Goal: Information Seeking & Learning: Compare options

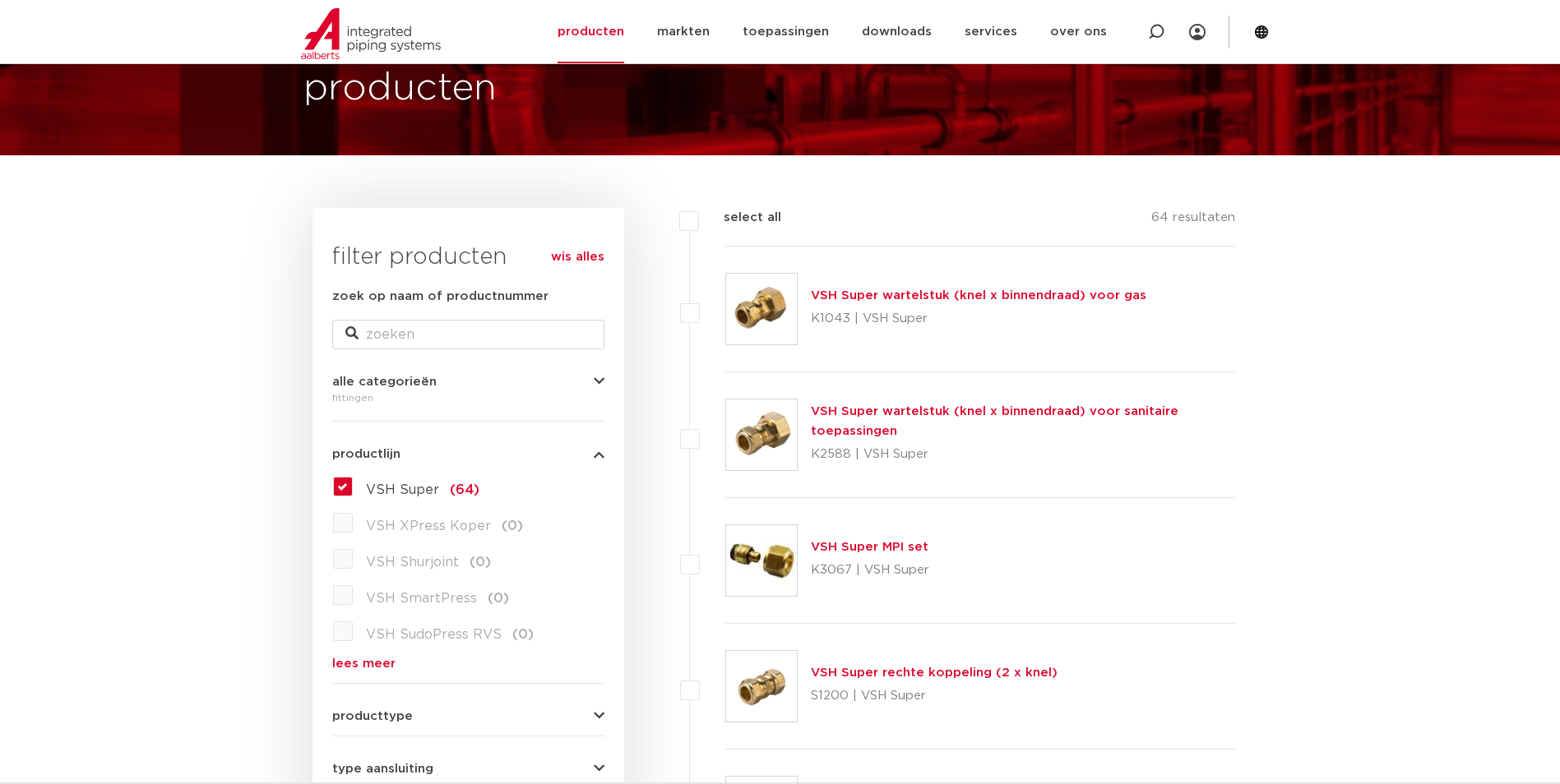
scroll to position [191, 0]
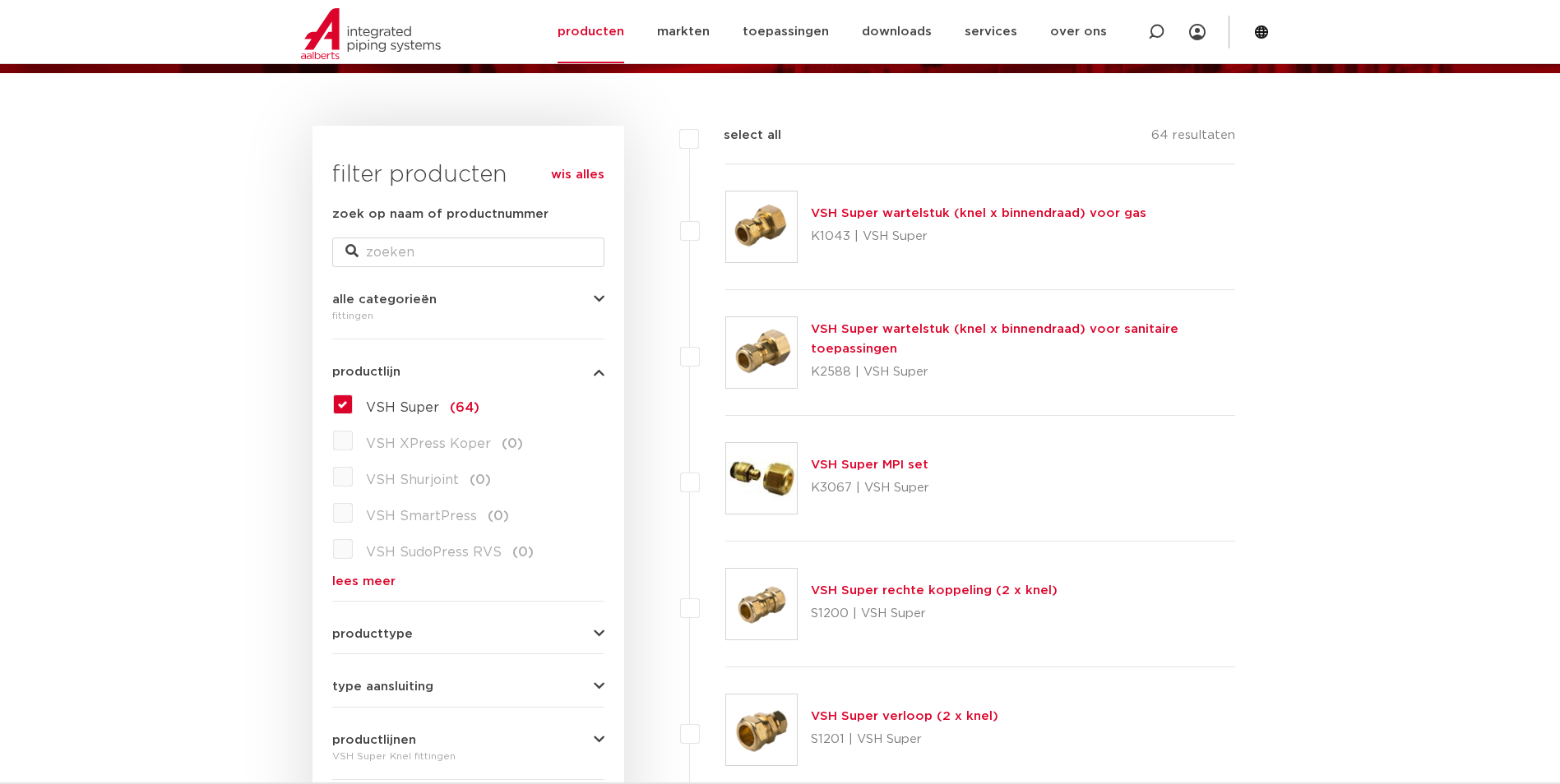
click at [353, 402] on label "VSH Super (64)" at bounding box center [417, 404] width 127 height 26
click at [0, 0] on input "VSH Super (64)" at bounding box center [0, 0] width 0 height 0
click at [353, 399] on label "VSH Super (64)" at bounding box center [417, 404] width 127 height 26
click at [0, 0] on input "VSH Super (64)" at bounding box center [0, 0] width 0 height 0
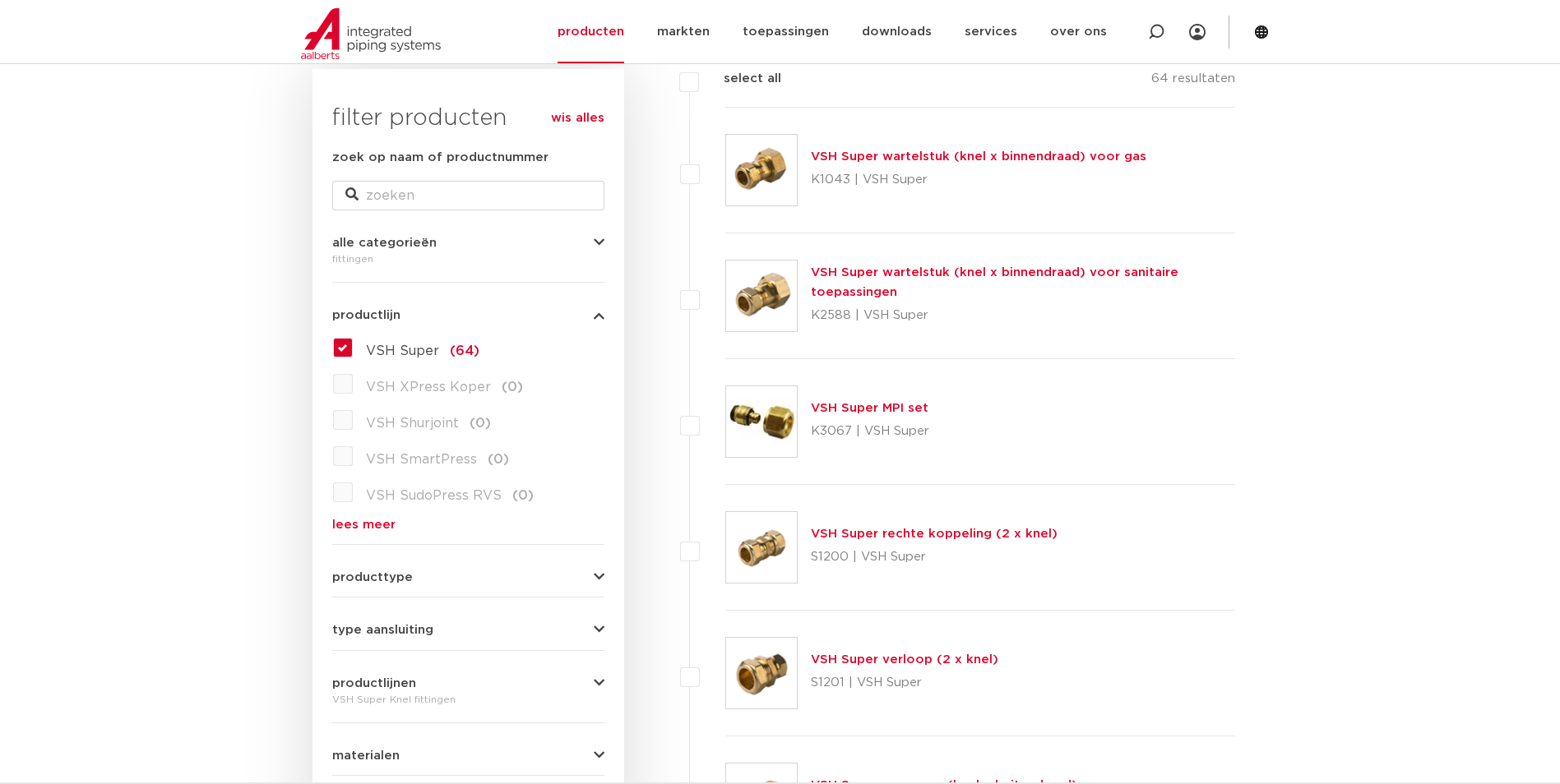
scroll to position [355, 0]
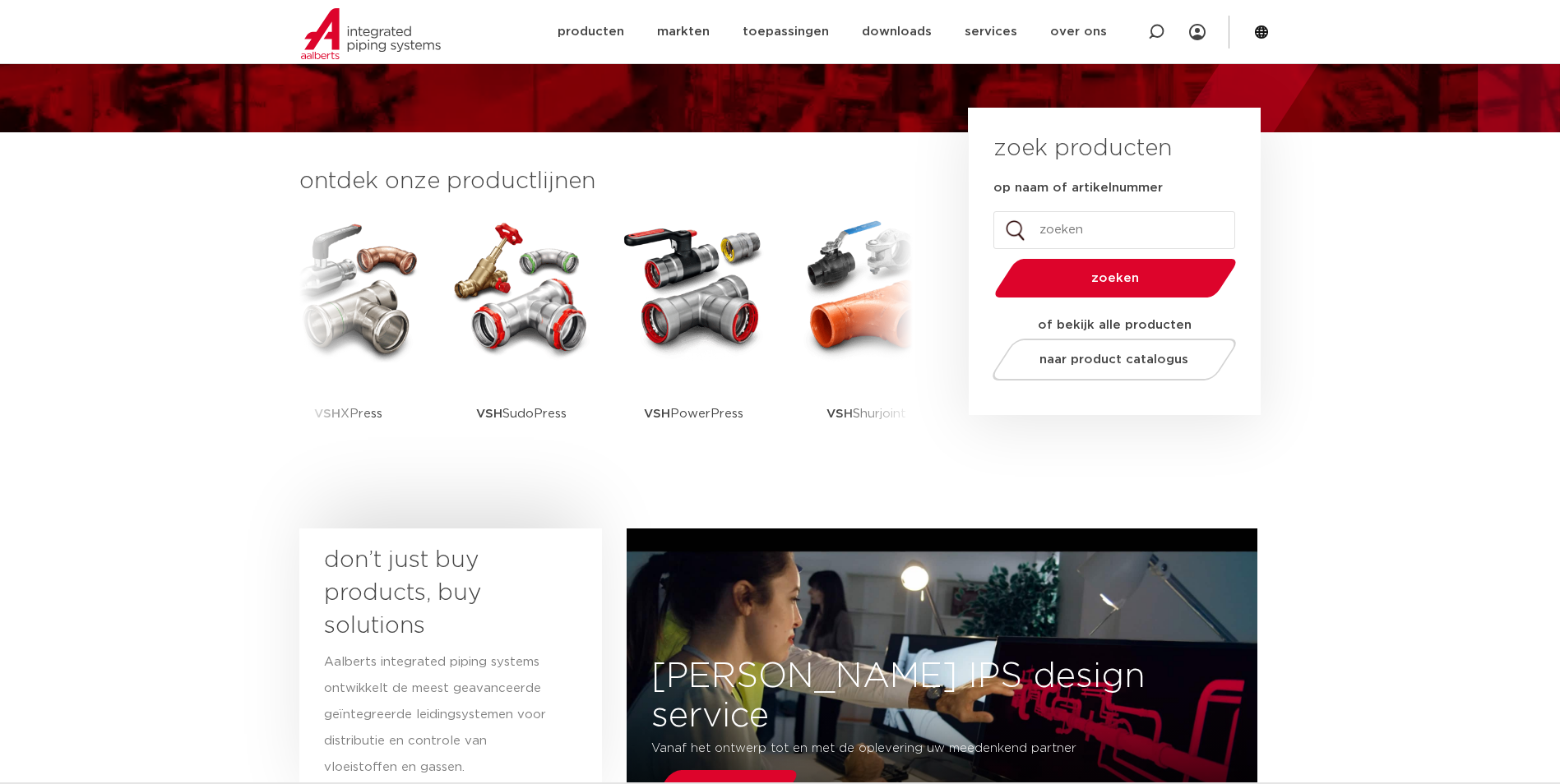
scroll to position [329, 0]
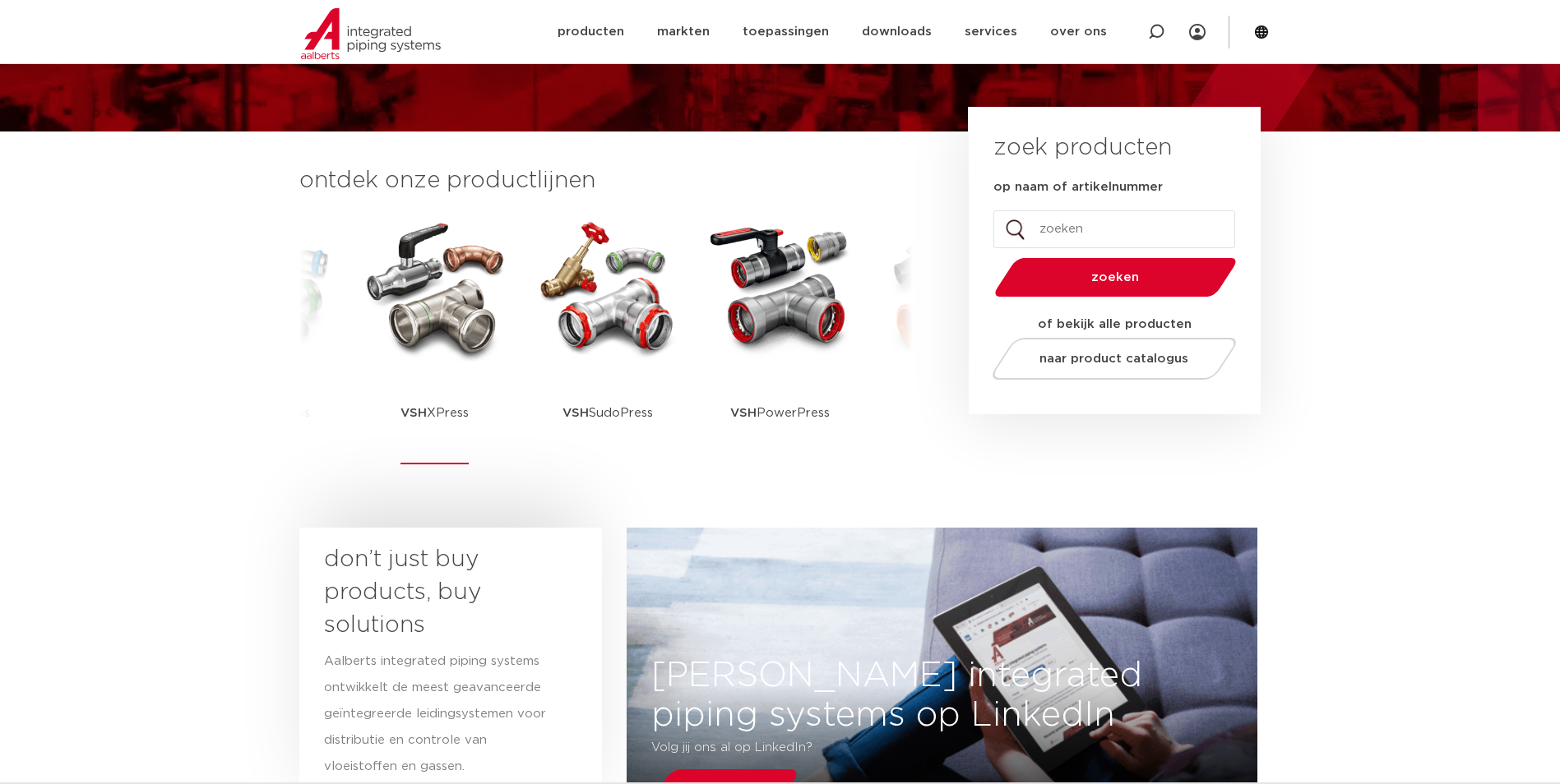
click at [402, 337] on img at bounding box center [435, 288] width 148 height 148
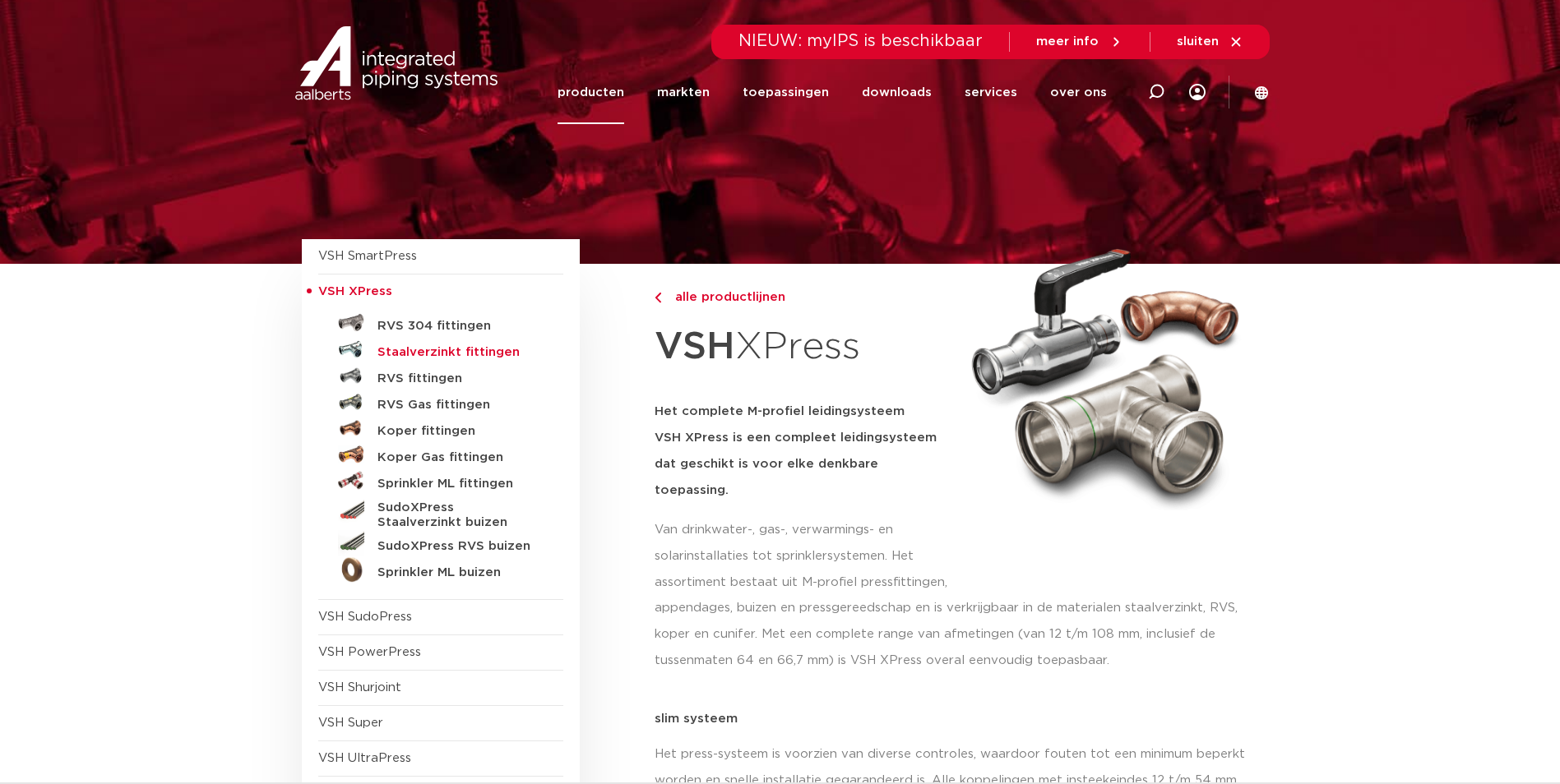
click at [417, 351] on h5 "Staalverzinkt fittingen" at bounding box center [458, 352] width 163 height 15
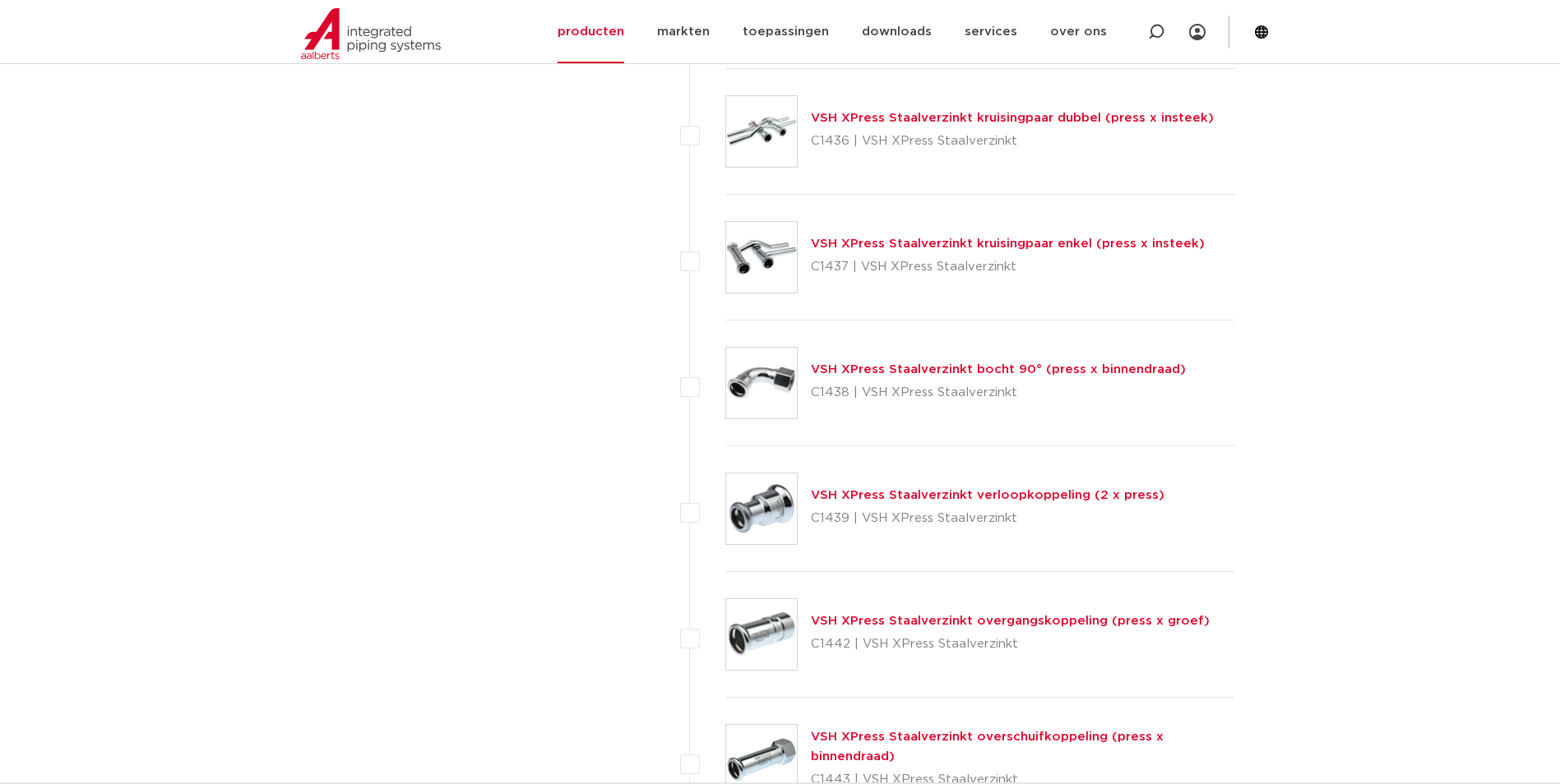
scroll to position [3562, 0]
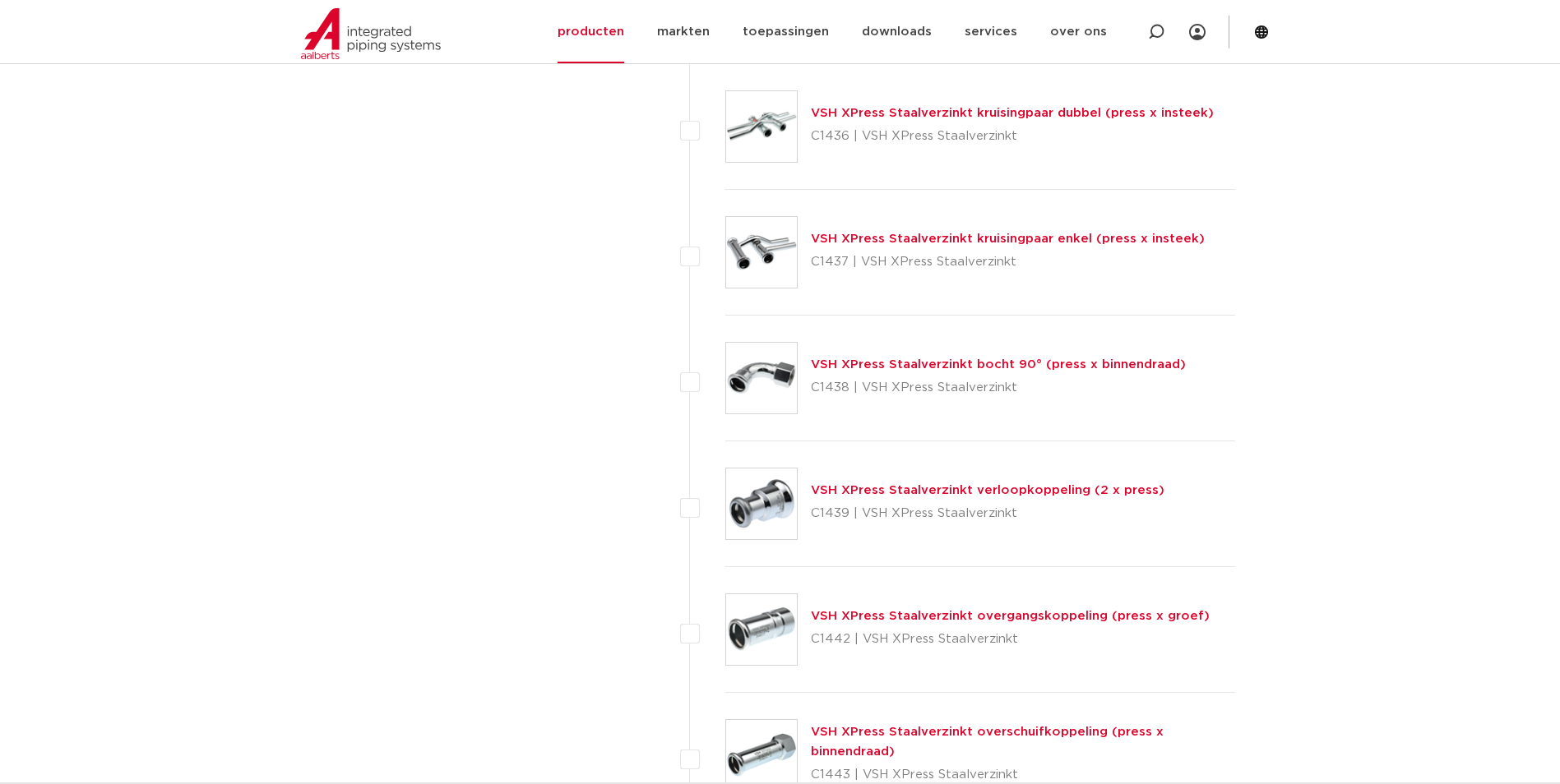
click at [866, 362] on link "VSH XPress Staalverzinkt bocht 90° (press x binnendraad)" at bounding box center [997, 364] width 375 height 12
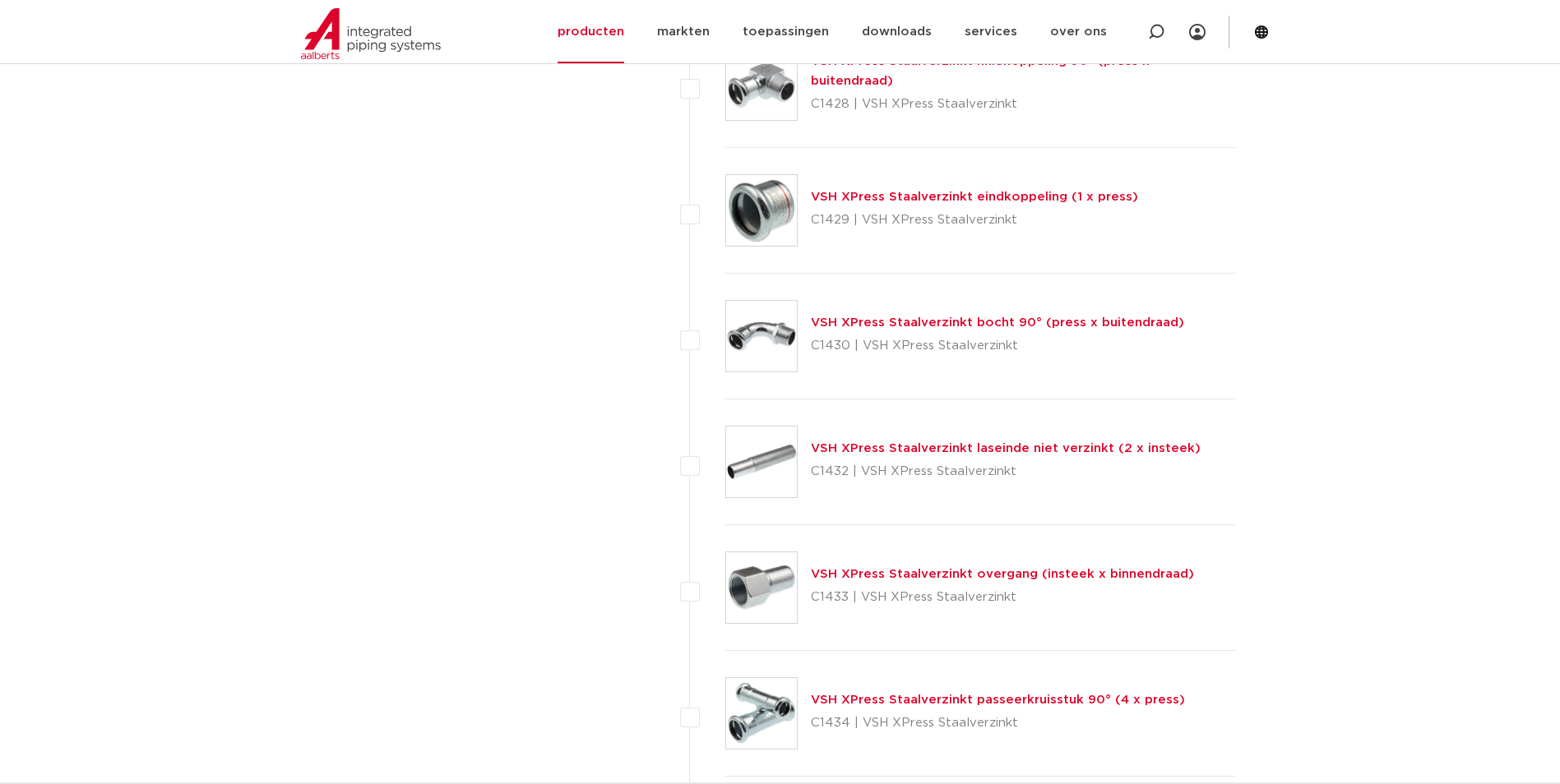
scroll to position [2493, 0]
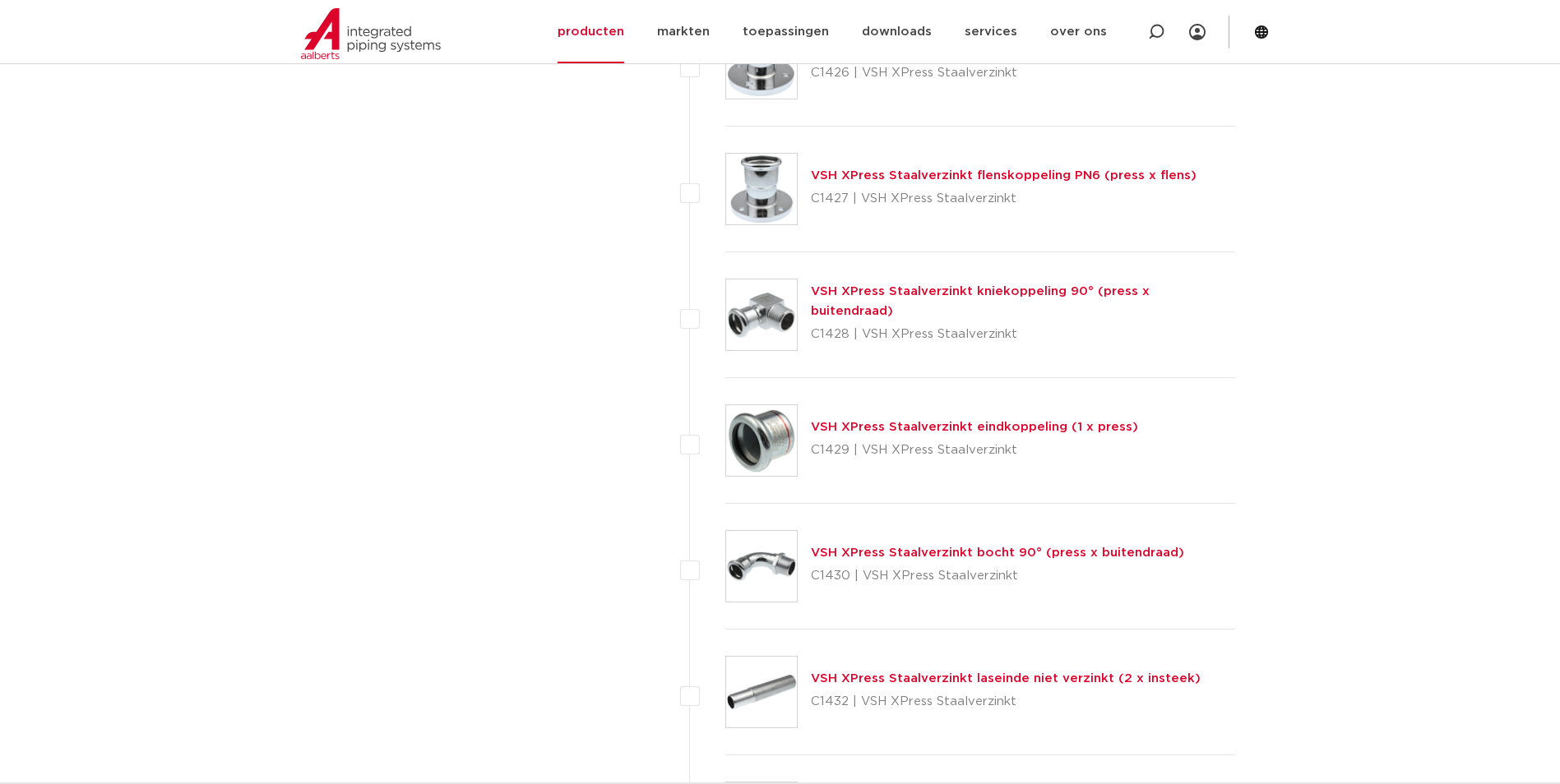
click at [878, 551] on link "VSH XPress Staalverzinkt bocht 90° (press x buitendraad)" at bounding box center [997, 553] width 373 height 12
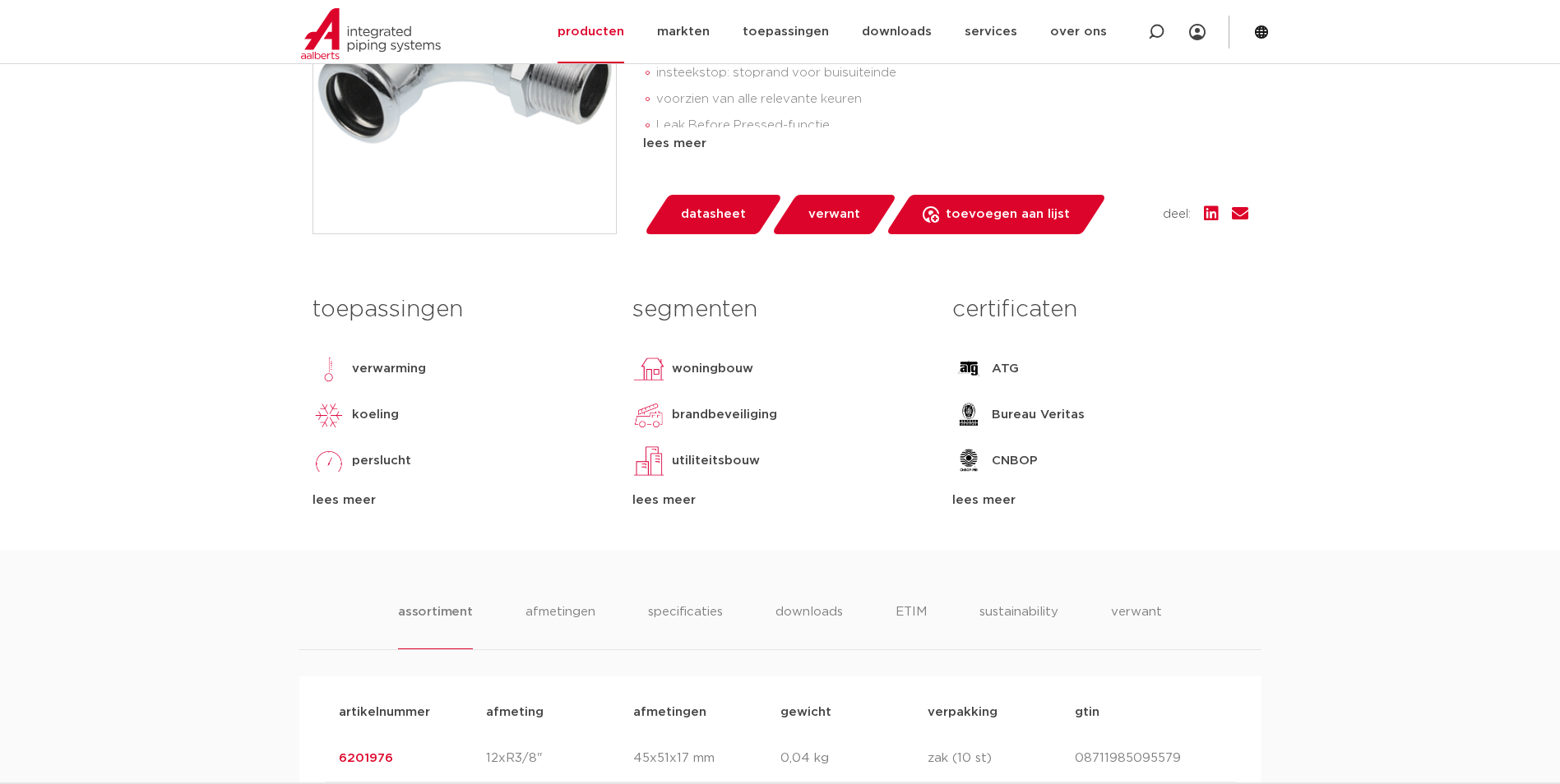
scroll to position [164, 0]
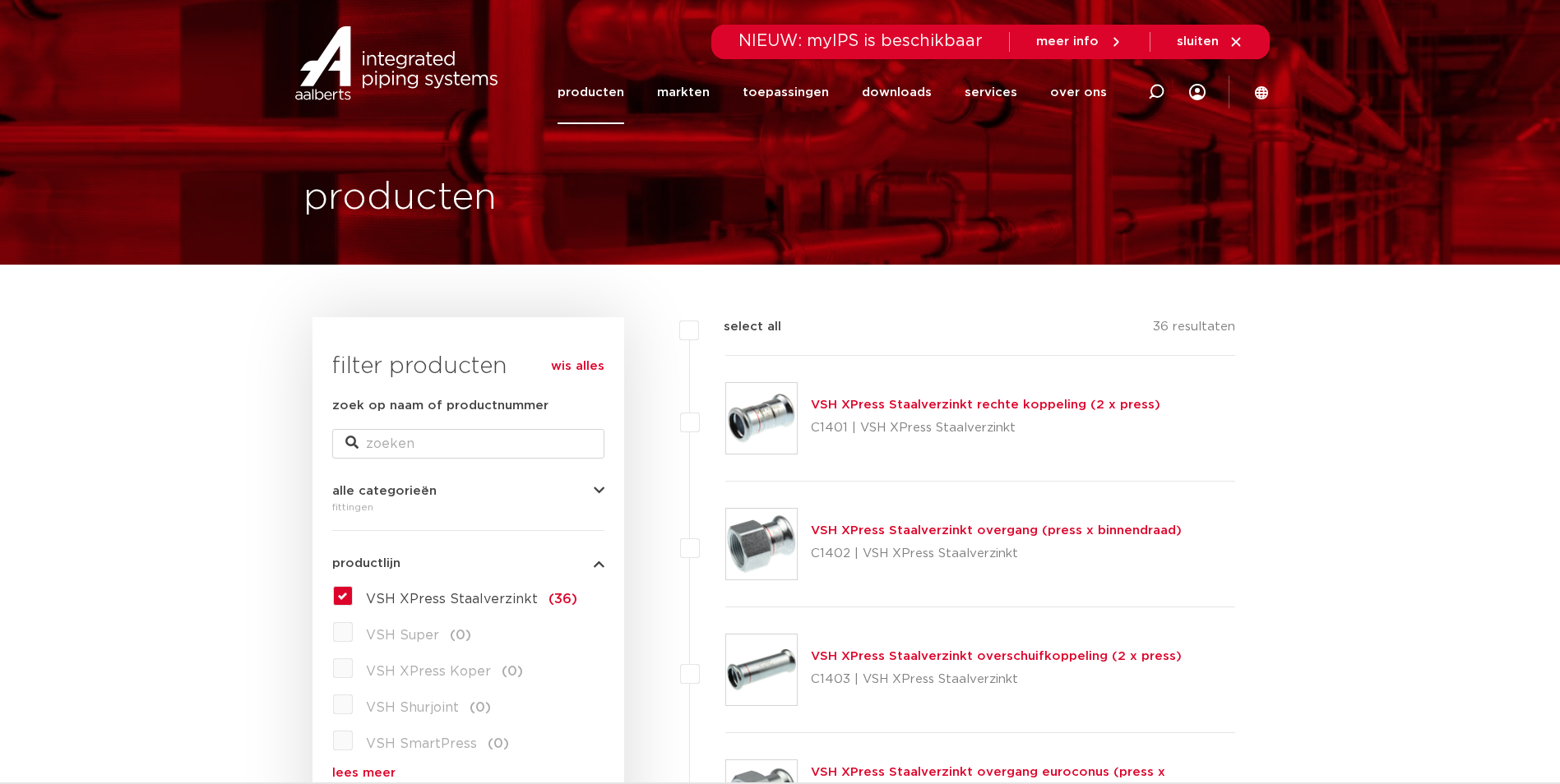
click at [844, 535] on link "VSH XPress Staalverzinkt overgang (press x binnendraad)" at bounding box center [996, 530] width 371 height 12
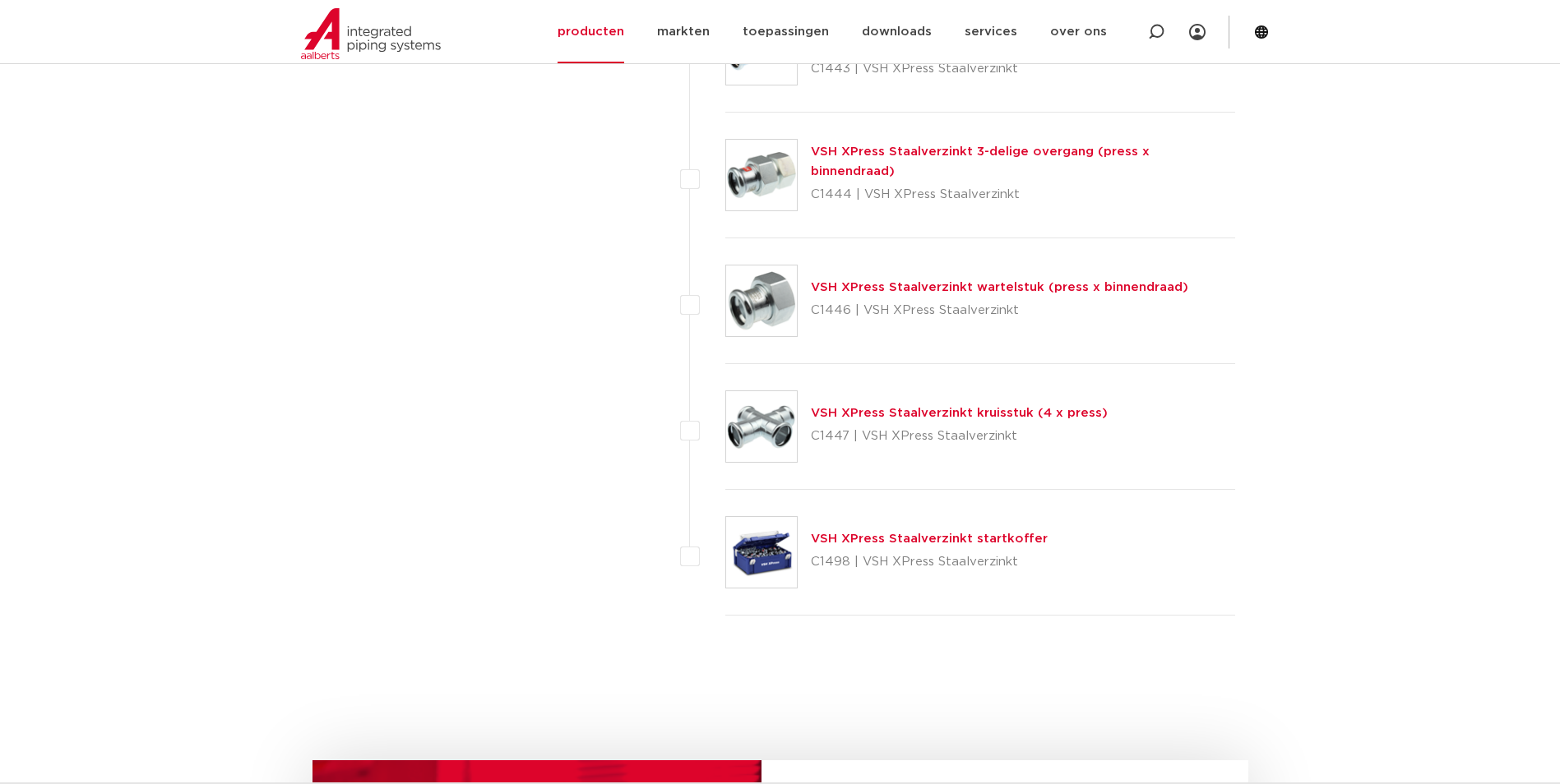
scroll to position [4275, 0]
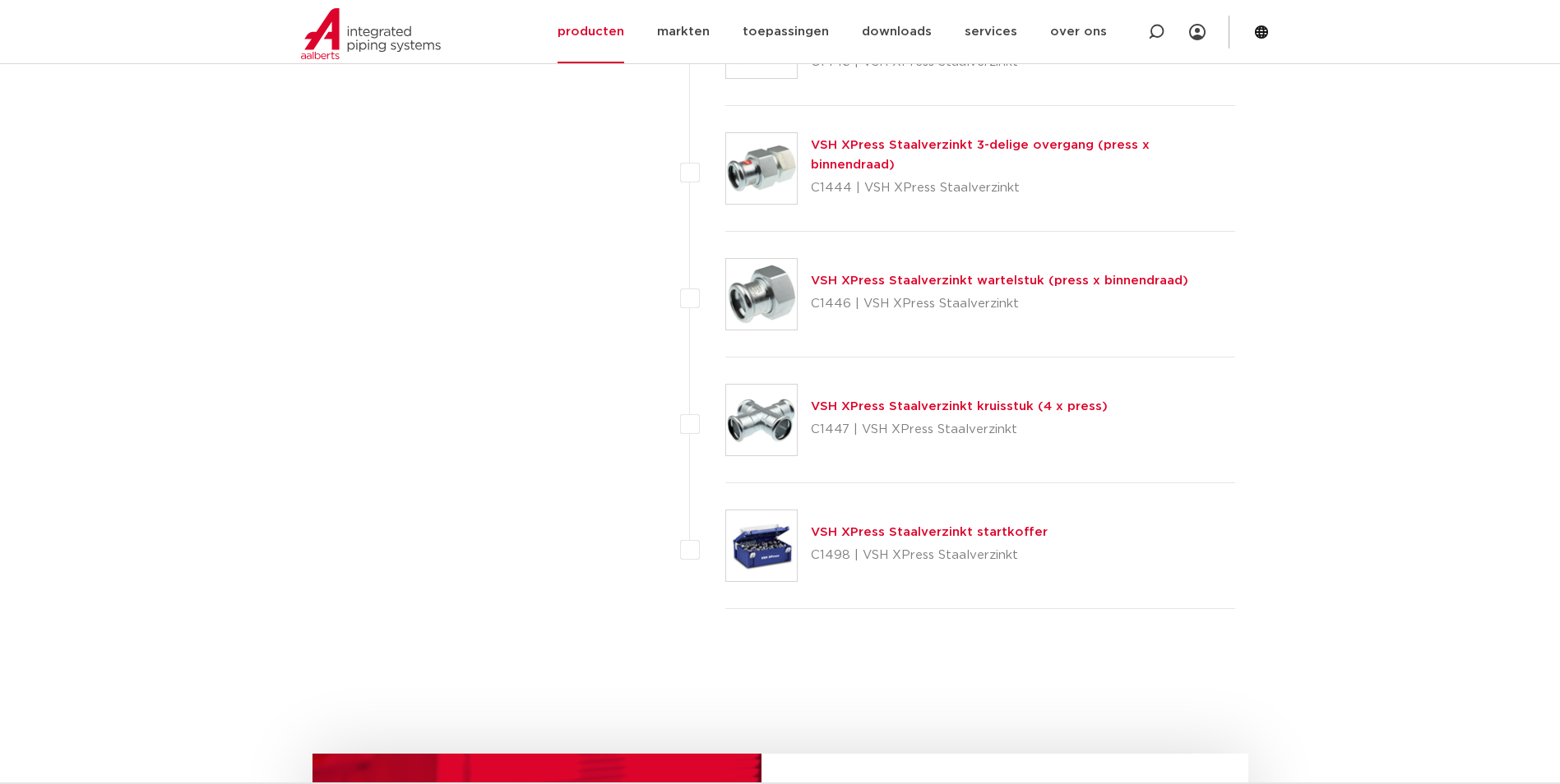
click at [863, 279] on link "VSH XPress Staalverzinkt wartelstuk (press x binnendraad)" at bounding box center [999, 281] width 377 height 12
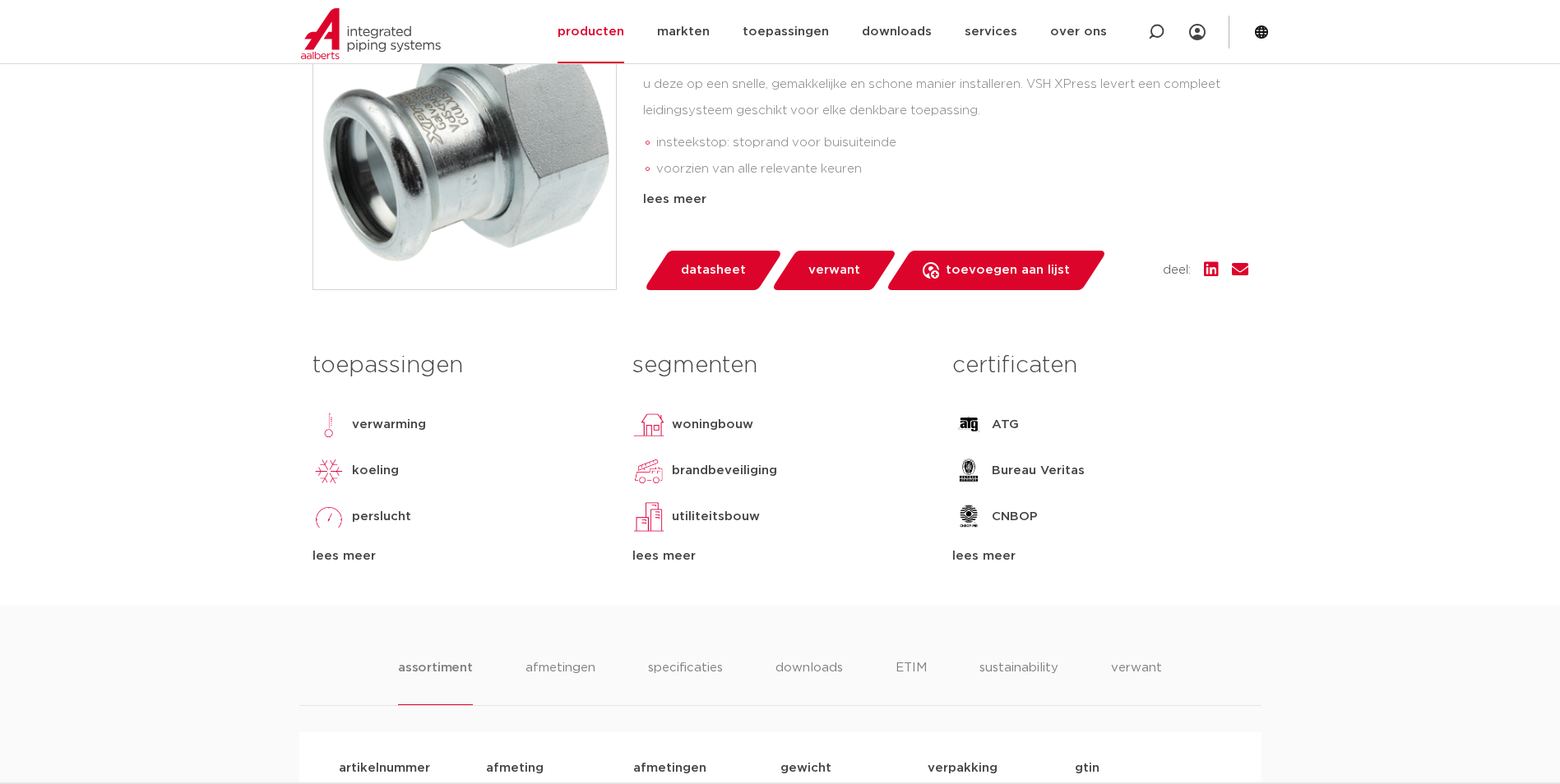
scroll to position [822, 0]
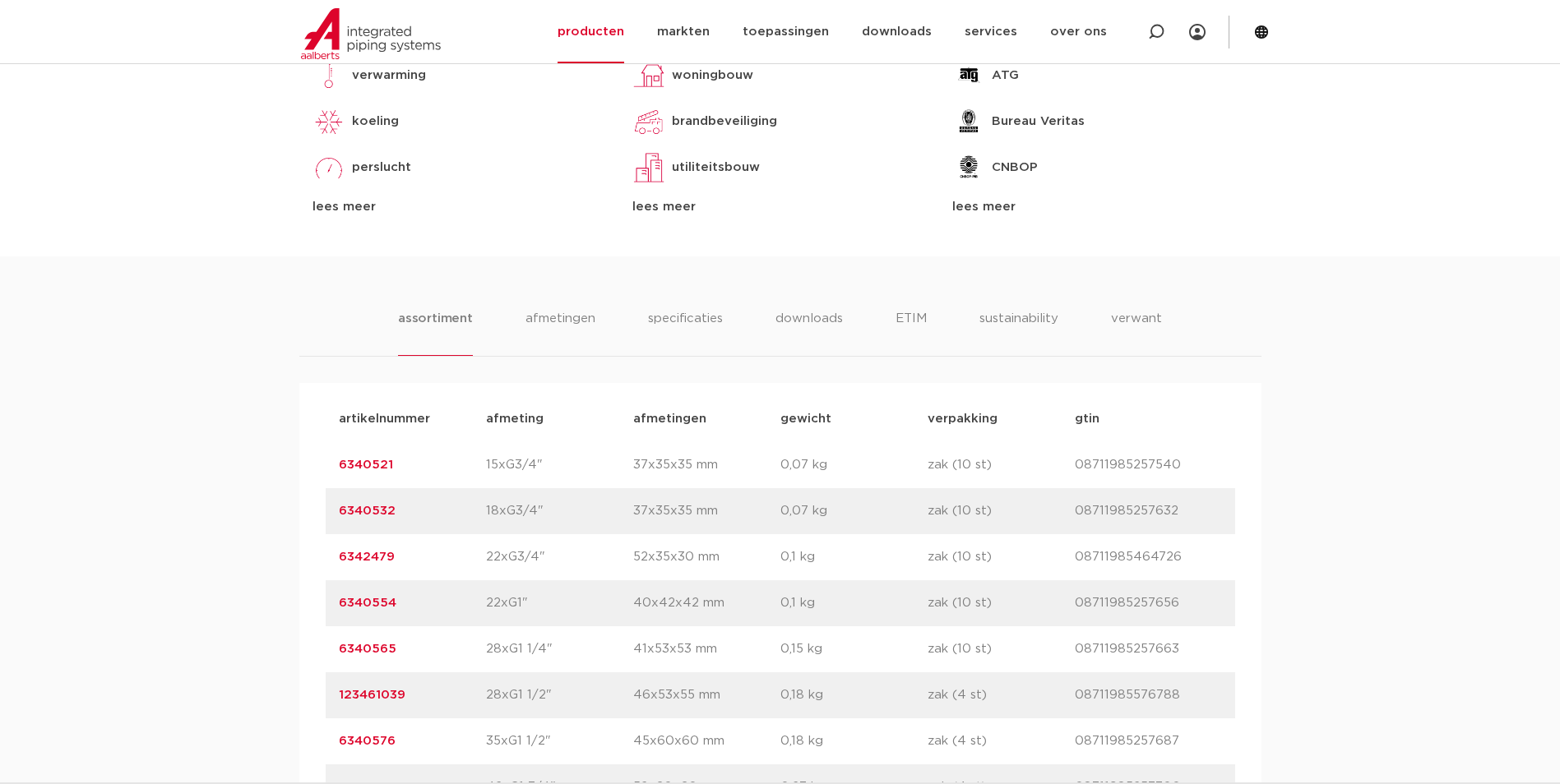
drag, startPoint x: 403, startPoint y: 604, endPoint x: 331, endPoint y: 603, distance: 72.0
click at [331, 603] on div "artikelnummer 6340554 afmeting 22xG1" afmetingen 40x42x42 mm gewicht 0,1 kg ver…" at bounding box center [781, 603] width 910 height 46
